Goal: Task Accomplishment & Management: Manage account settings

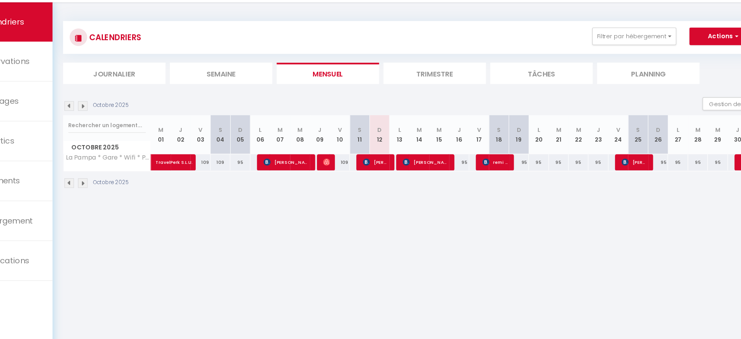
click at [154, 44] on div "CALENDRIERS Filtrer par hébergement Tous La Pampa * Gare * Wifi * Parking * Dre…" at bounding box center [418, 58] width 628 height 29
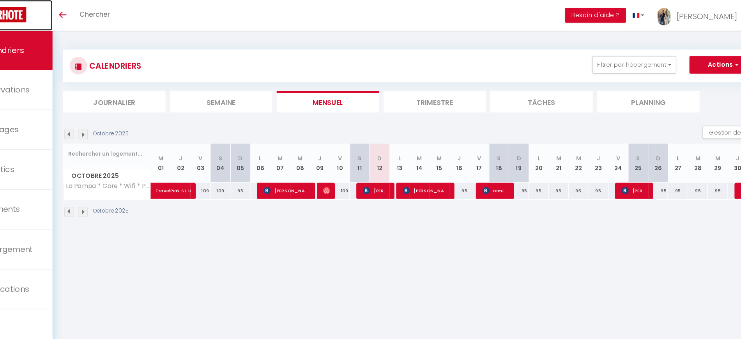
click at [71, 15] on img at bounding box center [47, 13] width 48 height 14
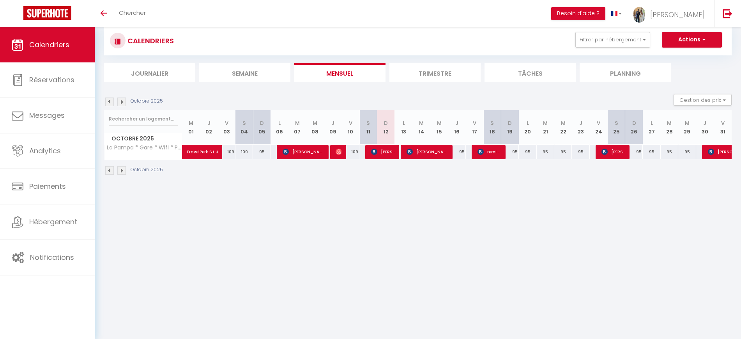
scroll to position [27, 0]
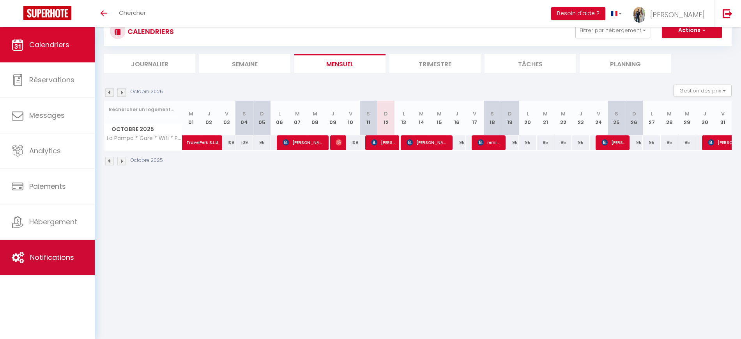
click at [56, 252] on span "Notifications" at bounding box center [52, 257] width 44 height 10
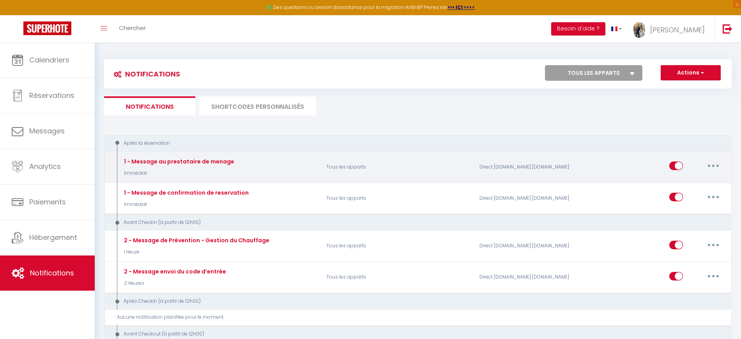
click at [713, 169] on button "button" at bounding box center [713, 165] width 22 height 12
click at [700, 187] on link "Editer" at bounding box center [693, 183] width 58 height 13
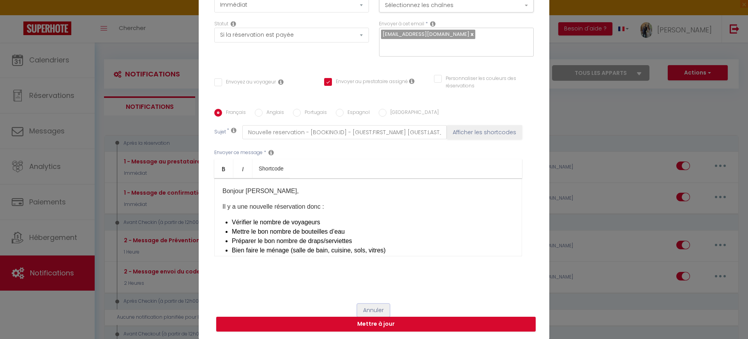
click at [384, 306] on button "Annuler" at bounding box center [373, 310] width 32 height 13
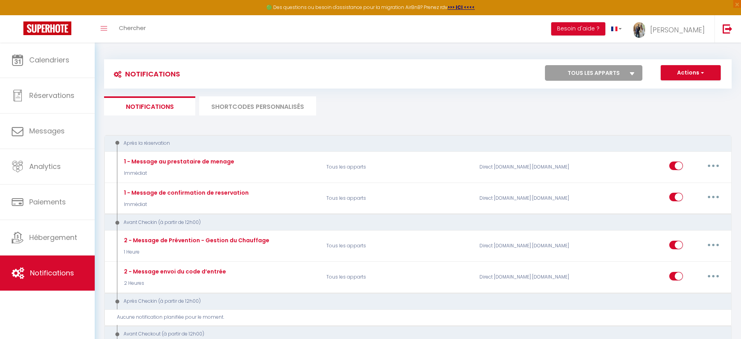
click at [247, 110] on li "SHORTCODES PERSONNALISÉS" at bounding box center [257, 105] width 117 height 19
